Goal: Answer question/provide support

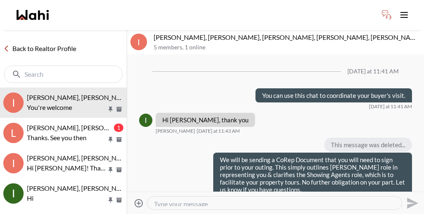
scroll to position [113, 0]
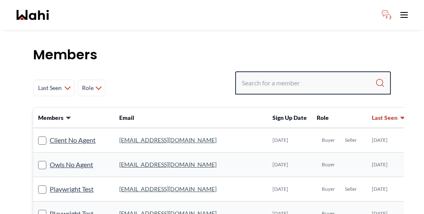
click at [300, 75] on input "Search input" at bounding box center [308, 82] width 133 height 15
paste input "Liuhong Chen"
type input "Liuhong Chen"
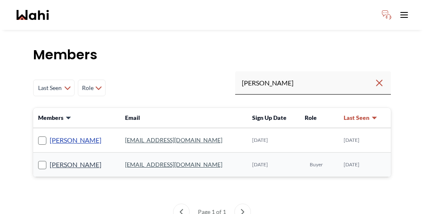
click at [58, 134] on link "Liuhong Chen" at bounding box center [76, 139] width 52 height 11
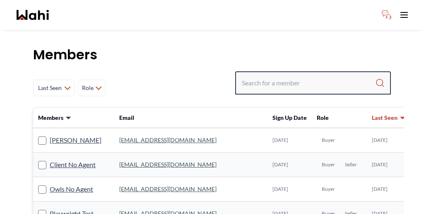
click at [300, 75] on input "Search input" at bounding box center [308, 82] width 133 height 15
paste input "Liuhong Chen"
type input "Liuhong Chen"
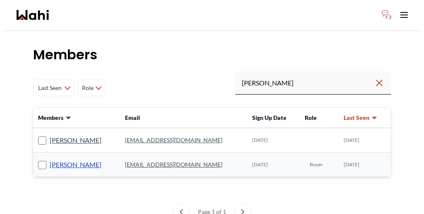
click at [57, 159] on link "liuhong chen" at bounding box center [76, 164] width 52 height 11
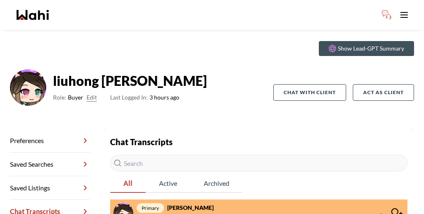
scroll to position [40, 0]
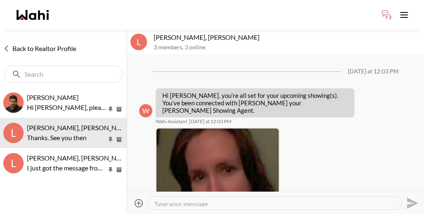
scroll to position [264, 0]
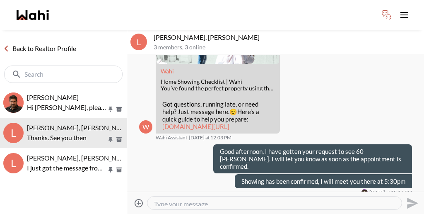
click at [194, 199] on textarea "Type your message" at bounding box center [274, 202] width 241 height 6
type textarea "i"
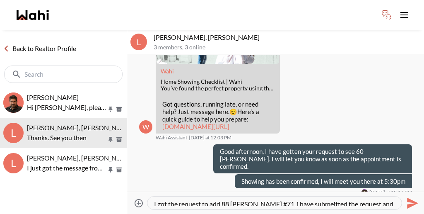
drag, startPoint x: 317, startPoint y: 194, endPoint x: 139, endPoint y: 197, distance: 177.5
click at [139, 197] on div "Attach files I got the request to add 88 Decorso #71, i have submeitted the req…" at bounding box center [275, 202] width 290 height 19
paste textarea "received the request to add 88 Decorso #71. I have submitted the appointment an…"
type textarea "I received the request to add 88 Decorso #71. I have submitted the appointment …"
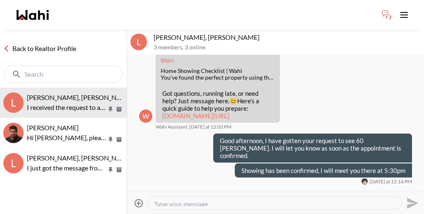
scroll to position [274, 0]
